Goal: Task Accomplishment & Management: Use online tool/utility

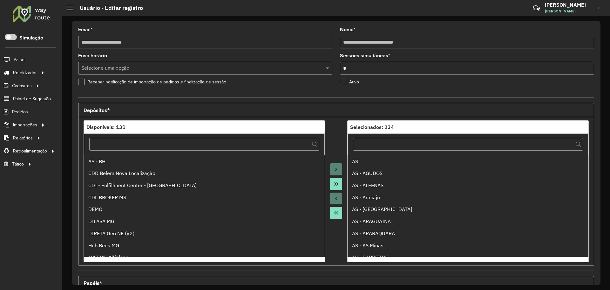
click at [232, 25] on div "**********" at bounding box center [336, 153] width 529 height 264
click at [33, 13] on div at bounding box center [31, 13] width 38 height 17
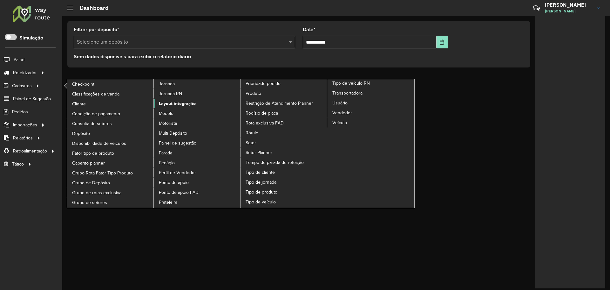
click at [168, 103] on span "Layout integração" at bounding box center [177, 103] width 37 height 7
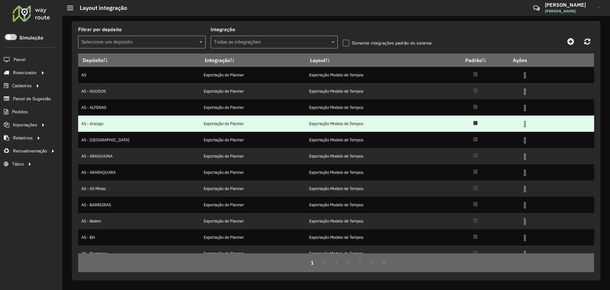
click at [129, 123] on td "AS - Aracaju" at bounding box center [139, 123] width 122 height 16
drag, startPoint x: 105, startPoint y: 114, endPoint x: 290, endPoint y: 116, distance: 184.7
click at [211, 119] on tbody "AS Exportação do Planner Exportação Modelo de Tempos AS - AGUDOS Exportação do …" at bounding box center [336, 164] width 516 height 195
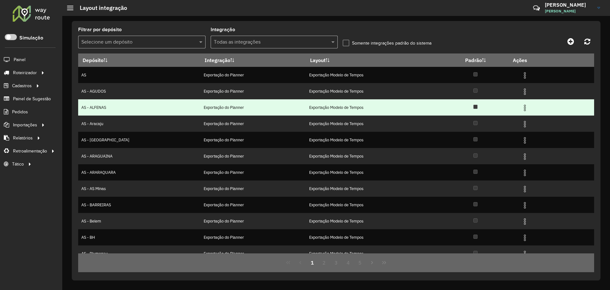
drag, startPoint x: 290, startPoint y: 116, endPoint x: 433, endPoint y: 100, distance: 144.3
click at [306, 116] on td "Exportação Modelo de Tempos" at bounding box center [374, 123] width 137 height 16
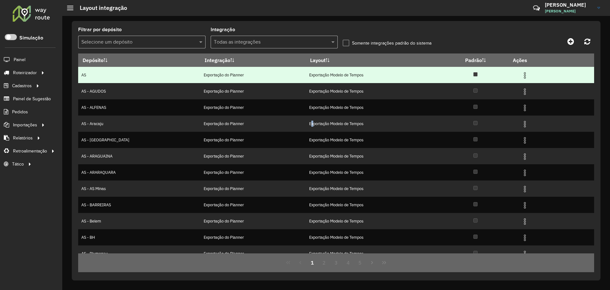
click at [521, 77] on img at bounding box center [525, 76] width 8 height 8
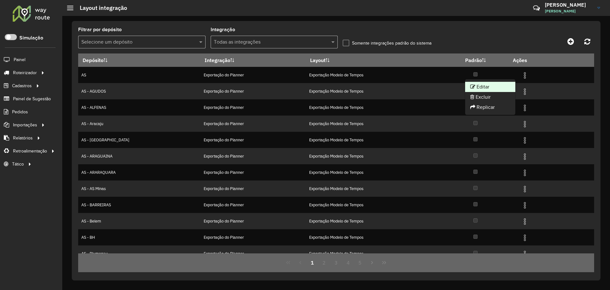
click at [500, 87] on li "Editar" at bounding box center [490, 87] width 50 height 10
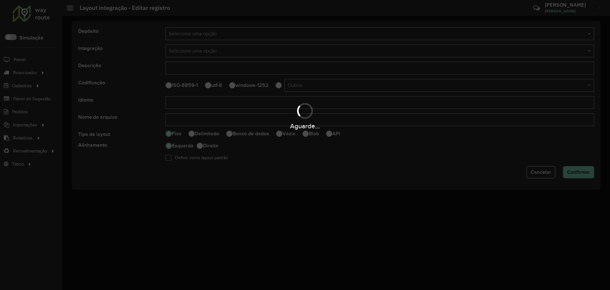
type input "**********"
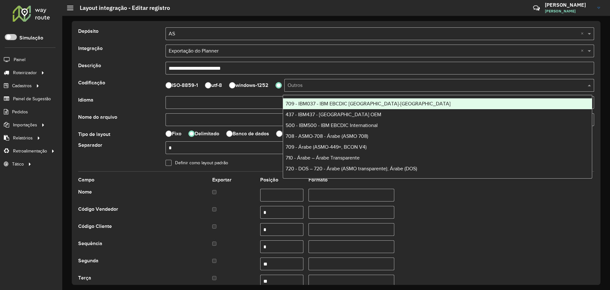
click at [312, 85] on input "text" at bounding box center [433, 86] width 291 height 8
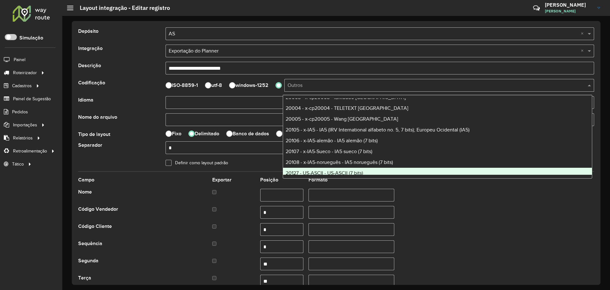
scroll to position [771, 0]
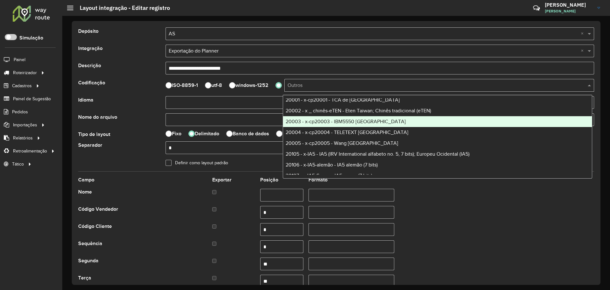
click at [241, 18] on div "**********" at bounding box center [336, 153] width 548 height 274
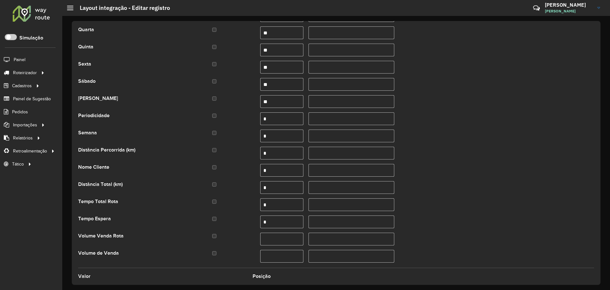
scroll to position [307, 0]
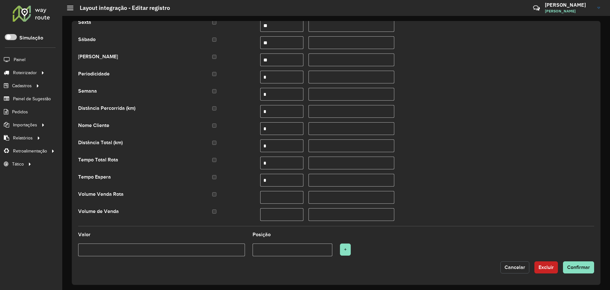
click at [515, 267] on span "Cancelar" at bounding box center [515, 266] width 21 height 5
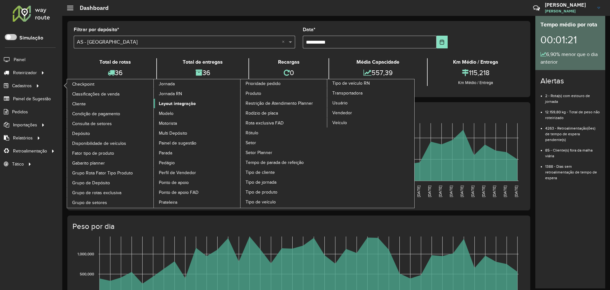
click at [186, 105] on span "Layout integração" at bounding box center [177, 103] width 37 height 7
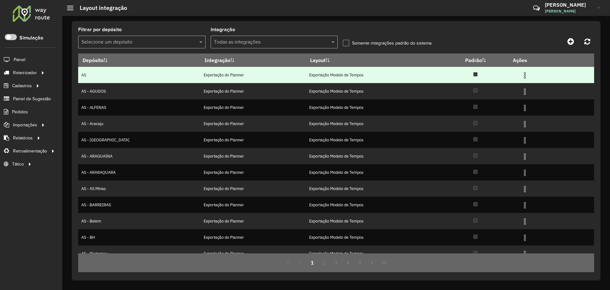
drag, startPoint x: 181, startPoint y: 76, endPoint x: 229, endPoint y: 79, distance: 48.1
click at [228, 79] on td "Exportação do Planner" at bounding box center [253, 75] width 106 height 16
click at [229, 79] on td "Exportação do Planner" at bounding box center [253, 75] width 106 height 16
click at [200, 76] on td "Exportação do Planner" at bounding box center [253, 75] width 106 height 16
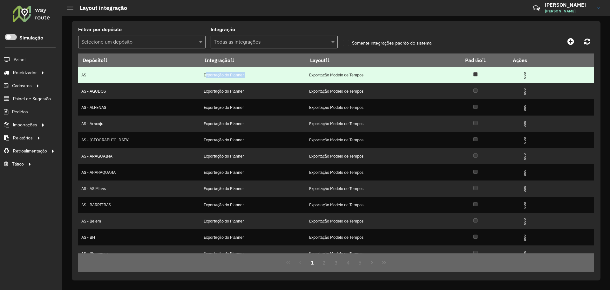
click at [200, 76] on td "Exportação do Planner" at bounding box center [253, 75] width 106 height 16
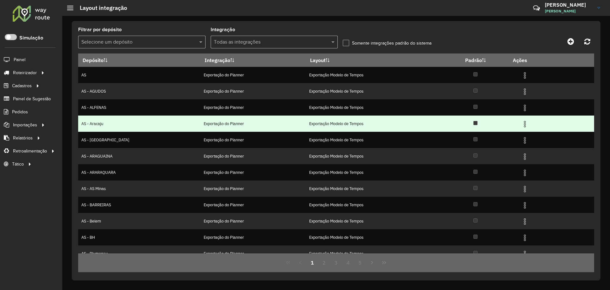
drag, startPoint x: 196, startPoint y: 124, endPoint x: 531, endPoint y: 130, distance: 335.2
click at [200, 124] on td "Exportação do Planner" at bounding box center [253, 123] width 106 height 16
click at [521, 124] on img at bounding box center [525, 124] width 8 height 8
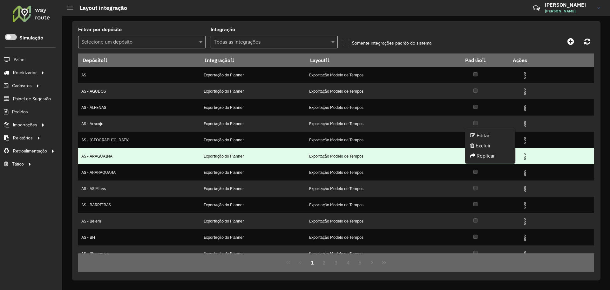
click at [393, 163] on td "Exportação Modelo de Tempos" at bounding box center [374, 156] width 137 height 16
drag, startPoint x: 294, startPoint y: 155, endPoint x: 355, endPoint y: 155, distance: 60.7
click at [355, 155] on td "Exportação Modelo de Tempos" at bounding box center [374, 156] width 137 height 16
click at [328, 159] on td "Exportação Modelo de Tempos" at bounding box center [374, 156] width 137 height 16
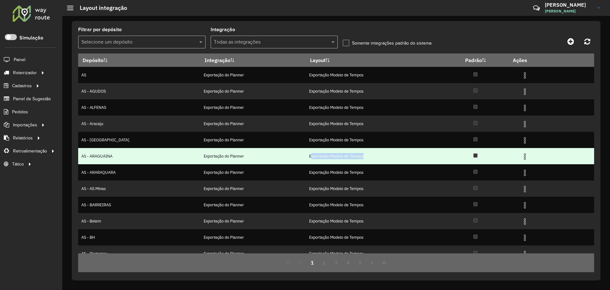
click at [328, 159] on td "Exportação Modelo de Tempos" at bounding box center [374, 156] width 137 height 16
click at [306, 156] on td "Exportação Modelo de Tempos" at bounding box center [374, 156] width 137 height 16
drag, startPoint x: 289, startPoint y: 156, endPoint x: 353, endPoint y: 158, distance: 63.9
click at [353, 158] on td "Exportação Modelo de Tempos" at bounding box center [374, 156] width 137 height 16
click at [327, 156] on td "Exportação Modelo de Tempos" at bounding box center [374, 156] width 137 height 16
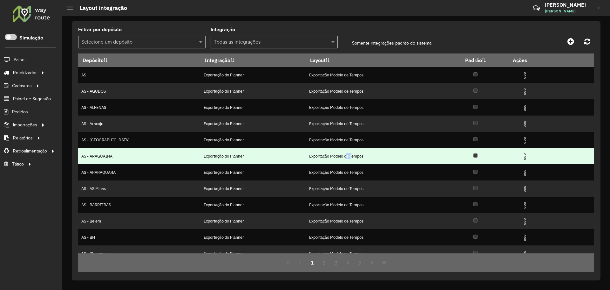
click at [327, 156] on td "Exportação Modelo de Tempos" at bounding box center [374, 156] width 137 height 16
click at [521, 155] on img at bounding box center [525, 157] width 8 height 8
click at [306, 155] on td "Exportação Modelo de Tempos" at bounding box center [374, 156] width 137 height 16
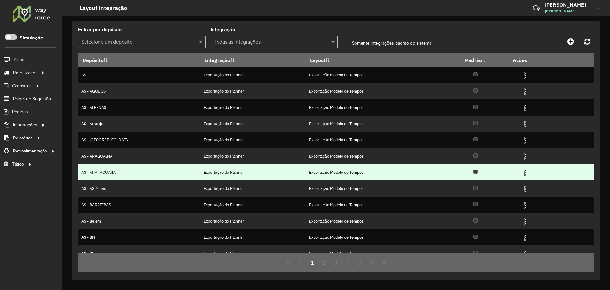
click at [200, 173] on td "Exportação do Planner" at bounding box center [253, 172] width 106 height 16
click at [200, 172] on td "Exportação do Planner" at bounding box center [253, 172] width 106 height 16
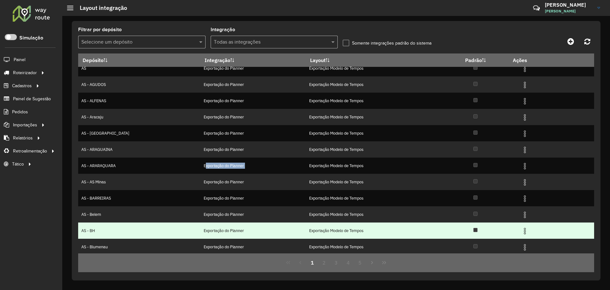
scroll to position [8, 0]
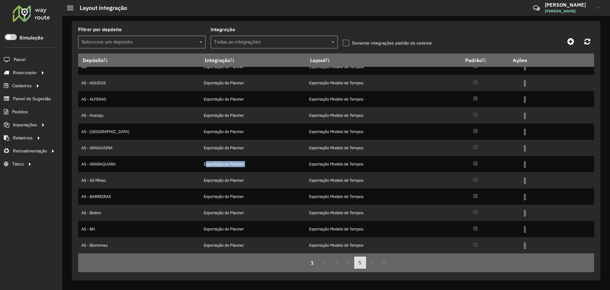
click at [360, 264] on button "5" at bounding box center [361, 262] width 12 height 12
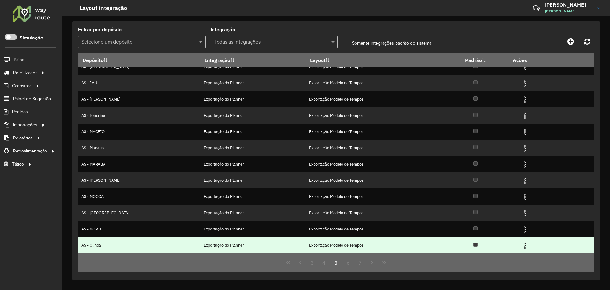
scroll to position [0, 0]
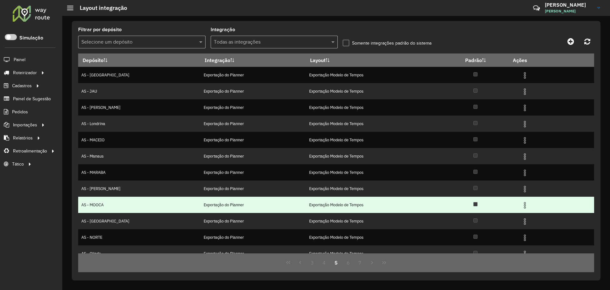
drag, startPoint x: 190, startPoint y: 209, endPoint x: 247, endPoint y: 208, distance: 57.2
click at [200, 209] on td "Exportação do Planner" at bounding box center [253, 204] width 106 height 16
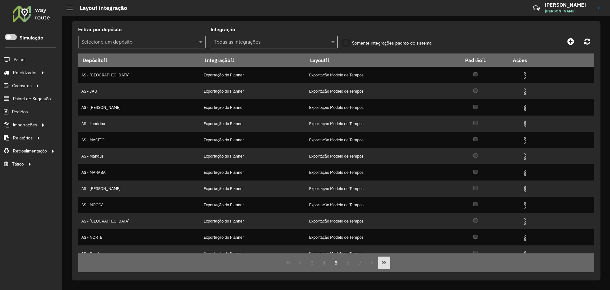
click at [386, 263] on icon "Last Page" at bounding box center [384, 262] width 5 height 5
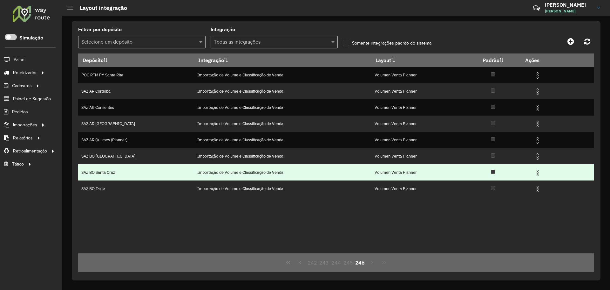
click at [146, 171] on td "SAZ BO Santa Cruz" at bounding box center [136, 172] width 116 height 16
drag, startPoint x: 373, startPoint y: 172, endPoint x: 431, endPoint y: 176, distance: 58.4
click at [429, 176] on tr "SAZ BO Santa Cruz Importação de Volume e Classificação de Venda Volumen Venta P…" at bounding box center [336, 172] width 516 height 16
click at [431, 176] on td "Volumen Venta Planner" at bounding box center [418, 172] width 93 height 16
click at [537, 171] on img at bounding box center [538, 173] width 8 height 8
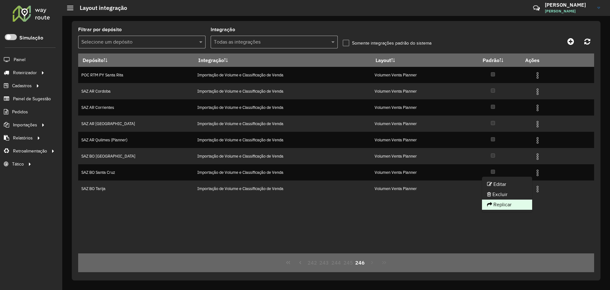
click at [514, 203] on li "Replicar" at bounding box center [507, 204] width 50 height 10
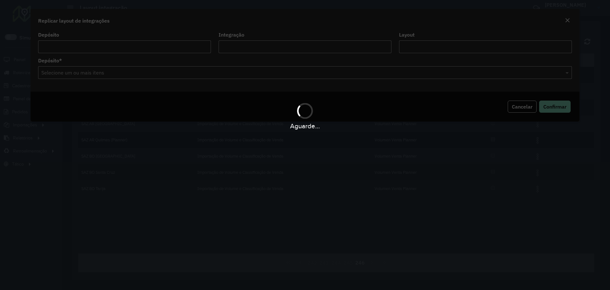
type input "**********"
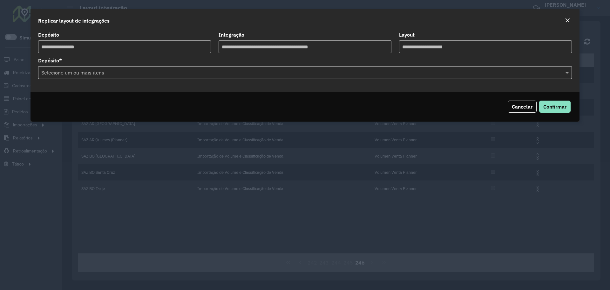
click at [112, 74] on input "text" at bounding box center [302, 73] width 525 height 8
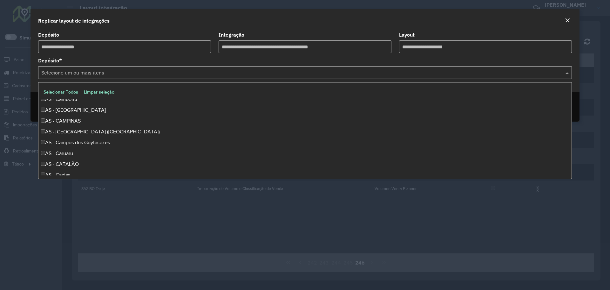
scroll to position [159, 0]
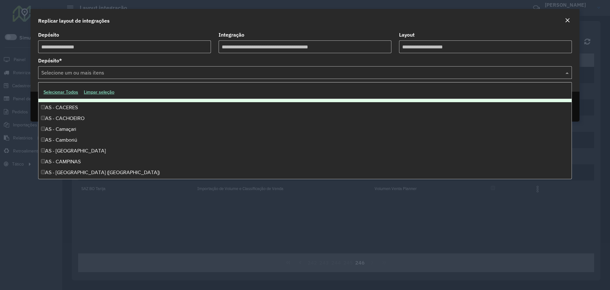
click at [64, 74] on input "text" at bounding box center [302, 73] width 525 height 8
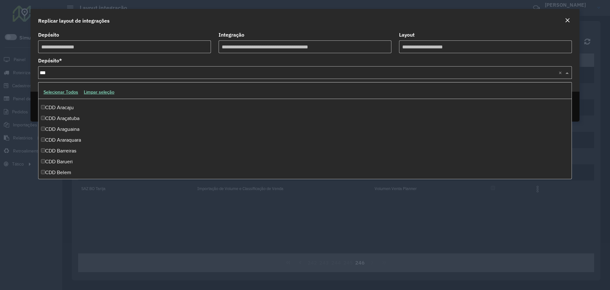
click at [63, 89] on button "Selecionar Todos" at bounding box center [61, 92] width 40 height 10
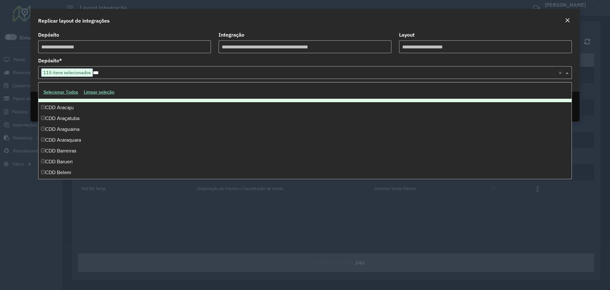
click at [95, 75] on input "***" at bounding box center [326, 73] width 466 height 8
type input "*"
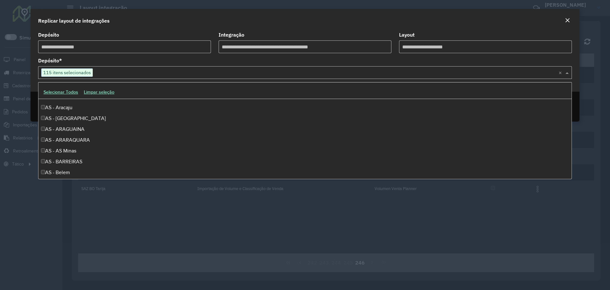
click at [79, 72] on span "115 itens selecionados" at bounding box center [67, 73] width 51 height 8
drag, startPoint x: 90, startPoint y: 73, endPoint x: 53, endPoint y: 74, distance: 36.6
click at [53, 74] on span "113 itens selecionados" at bounding box center [67, 73] width 51 height 8
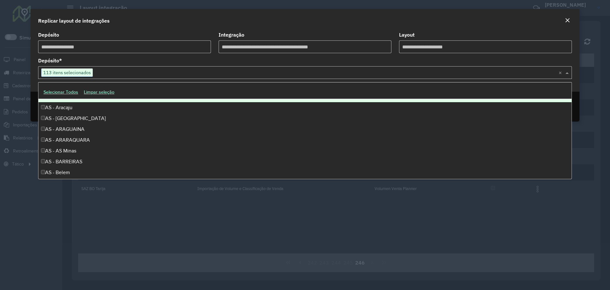
click at [104, 90] on button "Limpar seleção" at bounding box center [99, 92] width 36 height 10
click at [103, 72] on input "text" at bounding box center [302, 73] width 525 height 8
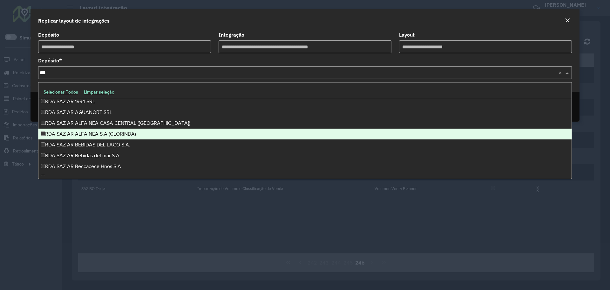
scroll to position [0, 0]
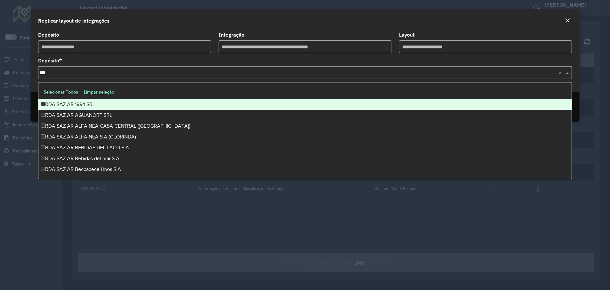
click at [72, 72] on input "***" at bounding box center [299, 73] width 519 height 8
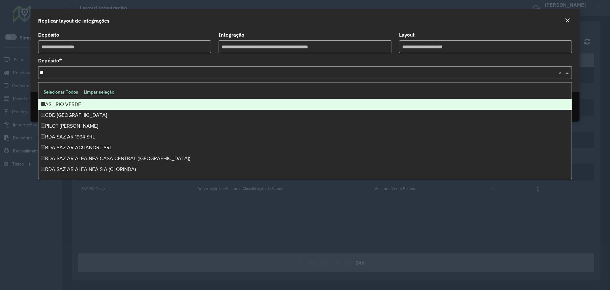
type input "*"
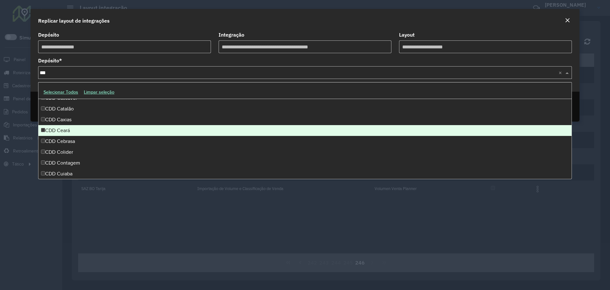
scroll to position [149, 0]
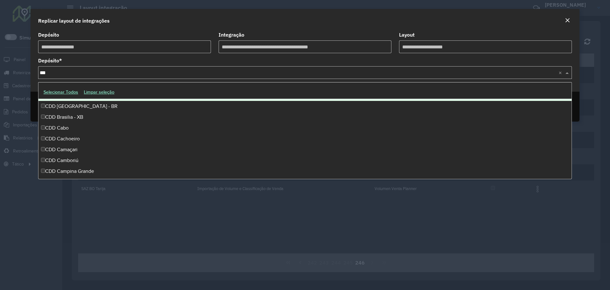
click at [76, 92] on button "Selecionar Todos" at bounding box center [61, 92] width 40 height 10
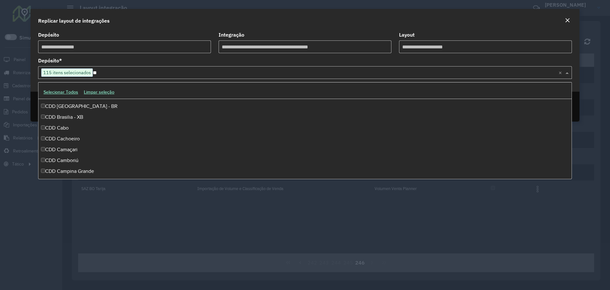
type input "*"
click at [148, 25] on div "Replicar layout de integrações" at bounding box center [305, 19] width 549 height 21
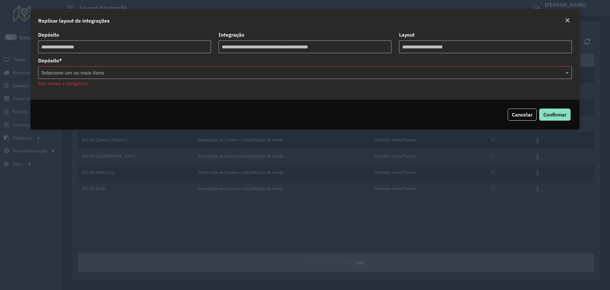
click at [113, 71] on input "text" at bounding box center [302, 73] width 525 height 8
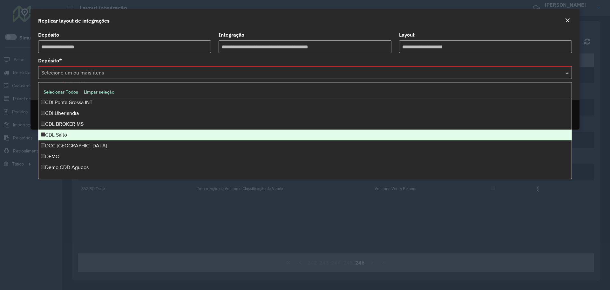
scroll to position [2280, 0]
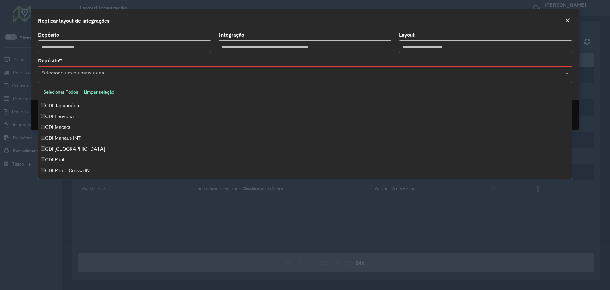
click at [157, 15] on div "Replicar layout de integrações" at bounding box center [305, 19] width 549 height 21
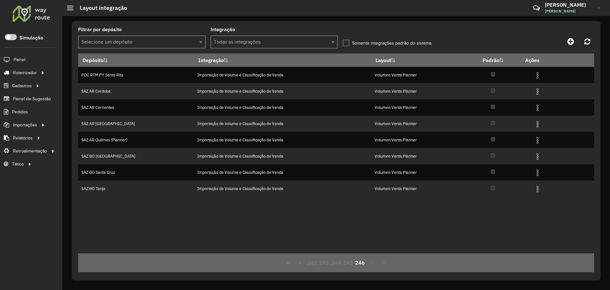
click at [395, 21] on div "Filtrar por depósito Selecione um depósito Integração Todas as integrações Some…" at bounding box center [336, 150] width 529 height 259
click at [269, 219] on div "Depósito Integração Layout Padrão Ações POC RTM PY Santa Rita Importação de Vol…" at bounding box center [336, 153] width 516 height 200
click at [287, 266] on button "First Page" at bounding box center [288, 262] width 12 height 12
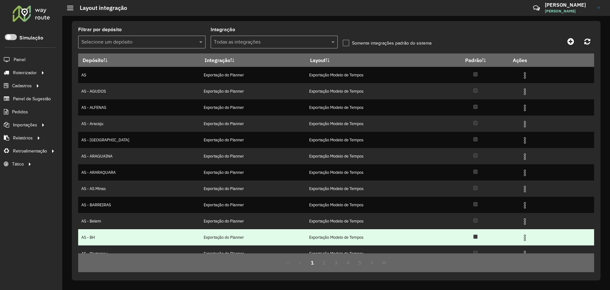
click at [306, 243] on td "Exportação Modelo de Tempos" at bounding box center [374, 237] width 137 height 16
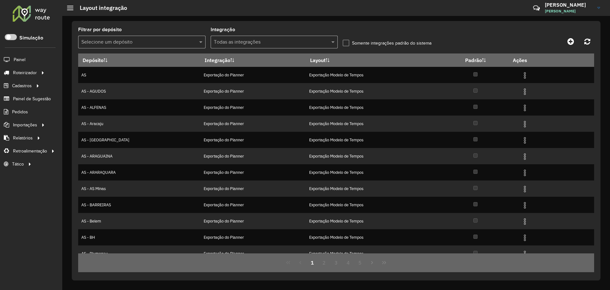
click at [173, 22] on div "Filtrar por depósito Selecione um depósito Integração Todas as integrações Some…" at bounding box center [336, 150] width 529 height 259
click at [103, 72] on link "Entregas" at bounding box center [106, 72] width 78 height 13
